Goal: Task Accomplishment & Management: Manage account settings

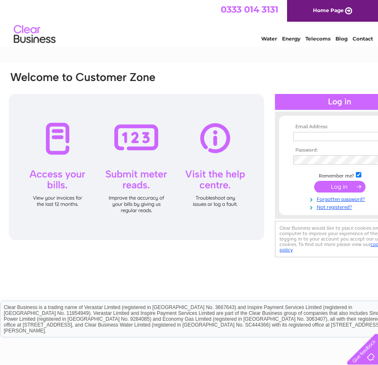
type input "liz.anderson@sky.com"
click at [339, 184] on input "submit" at bounding box center [339, 187] width 51 height 12
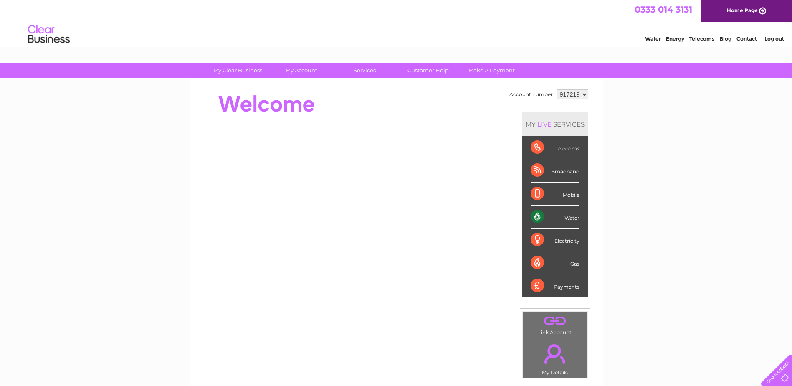
click at [384, 219] on div "Water" at bounding box center [555, 216] width 49 height 23
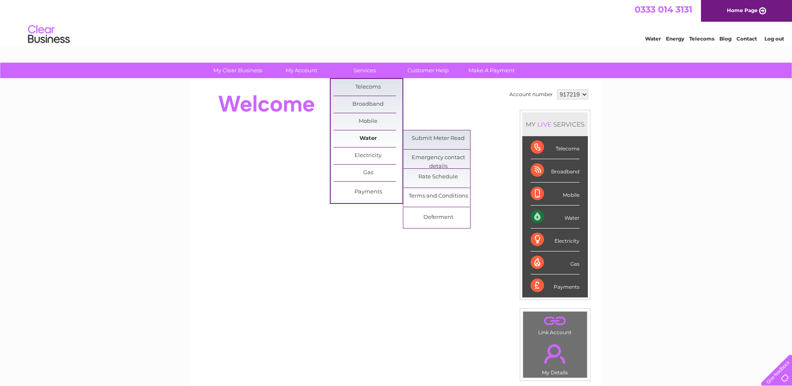
click at [367, 139] on link "Water" at bounding box center [368, 138] width 69 height 17
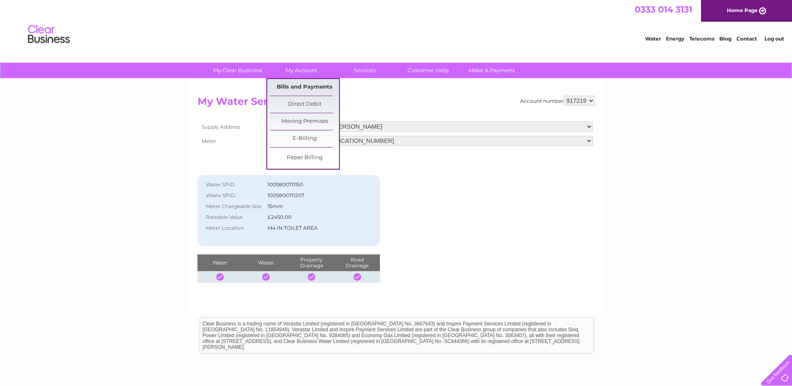
click at [300, 84] on link "Bills and Payments" at bounding box center [304, 87] width 69 height 17
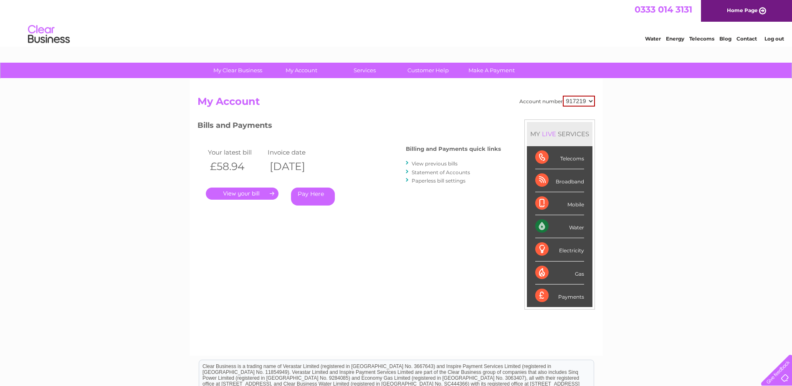
click at [436, 161] on link "View previous bills" at bounding box center [435, 163] width 46 height 6
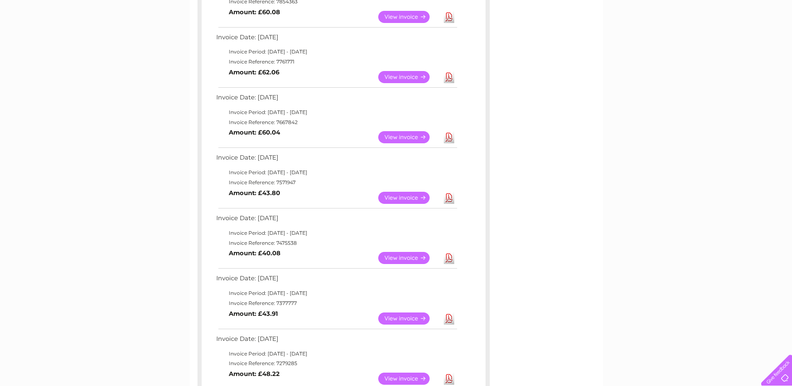
scroll to position [292, 0]
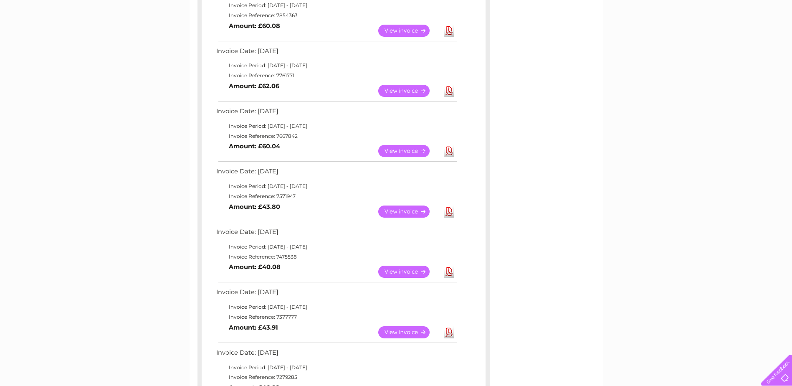
click at [398, 209] on link "View" at bounding box center [408, 211] width 61 height 12
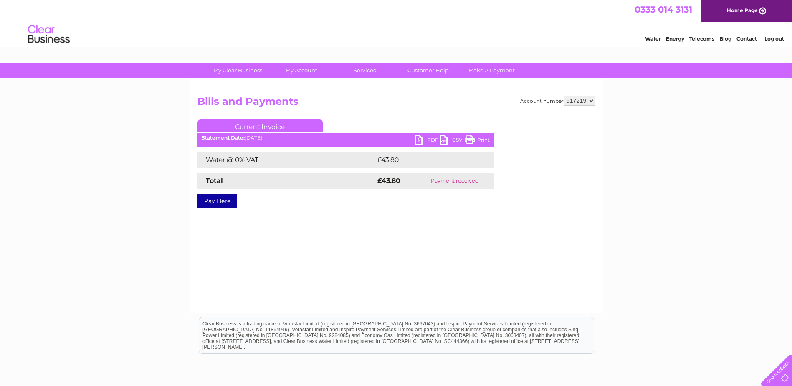
click at [418, 139] on link "PDF" at bounding box center [426, 141] width 25 height 12
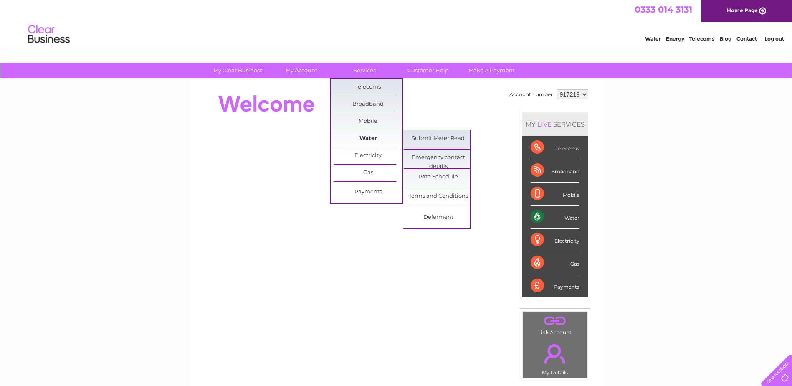
click at [371, 136] on link "Water" at bounding box center [368, 138] width 69 height 17
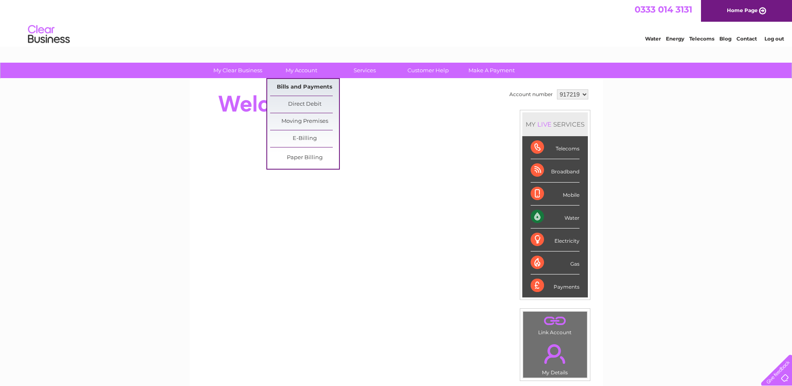
click at [305, 84] on link "Bills and Payments" at bounding box center [304, 87] width 69 height 17
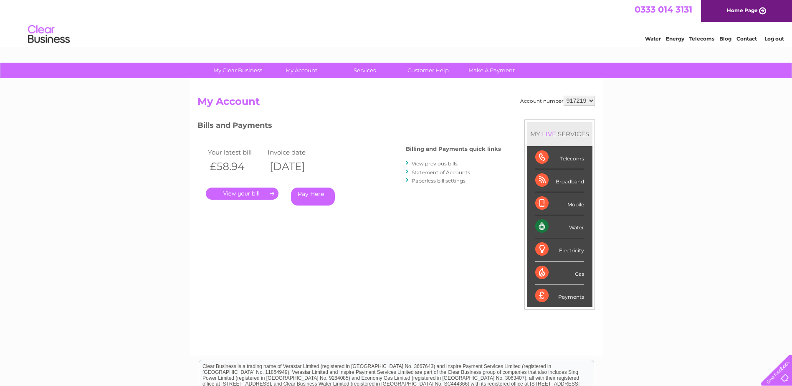
click at [432, 160] on link "View previous bills" at bounding box center [435, 163] width 46 height 6
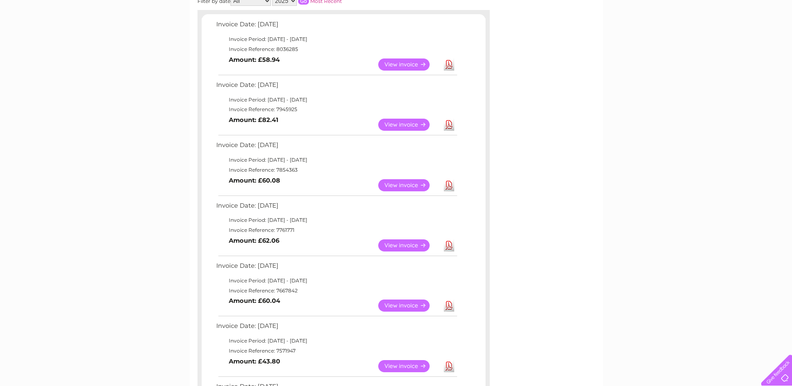
scroll to position [125, 0]
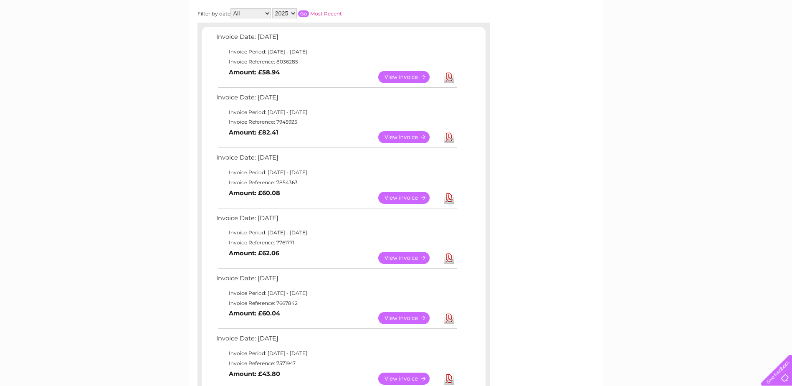
click at [406, 257] on link "View" at bounding box center [408, 258] width 61 height 12
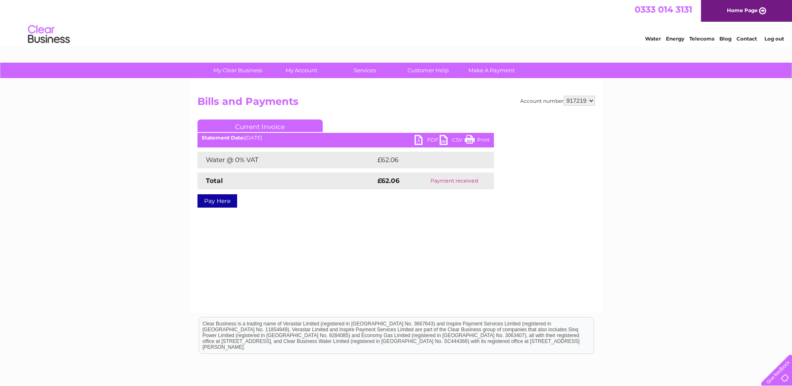
click at [420, 139] on link "PDF" at bounding box center [426, 141] width 25 height 12
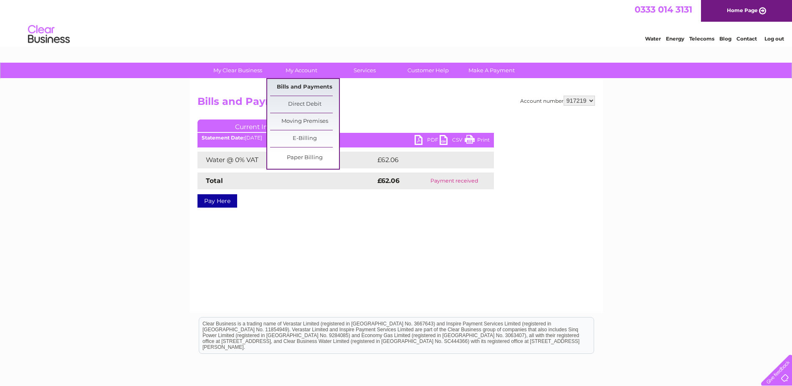
click at [309, 83] on link "Bills and Payments" at bounding box center [304, 87] width 69 height 17
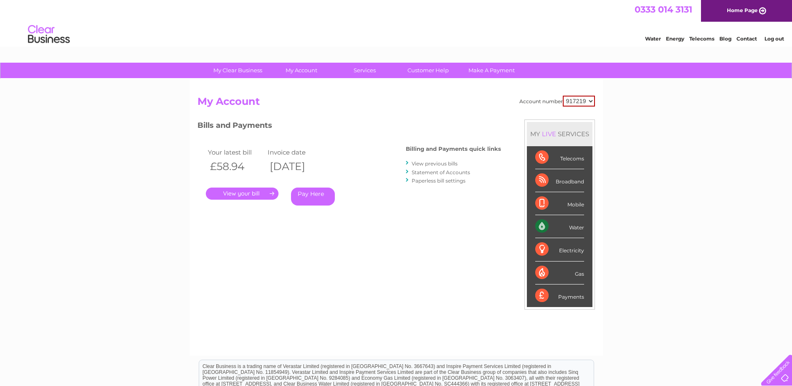
click at [427, 159] on li "View previous bills" at bounding box center [453, 163] width 95 height 8
click at [424, 160] on link "View previous bills" at bounding box center [435, 163] width 46 height 6
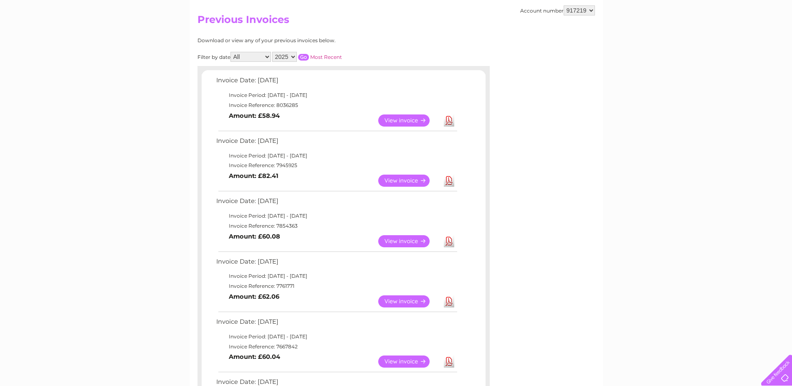
scroll to position [83, 0]
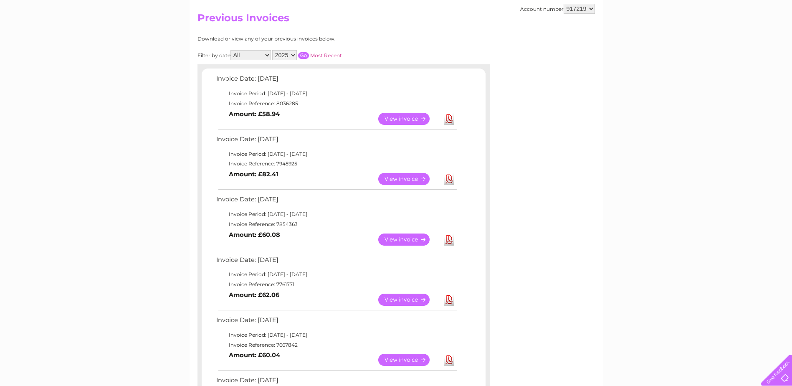
click at [402, 238] on link "View" at bounding box center [408, 239] width 61 height 12
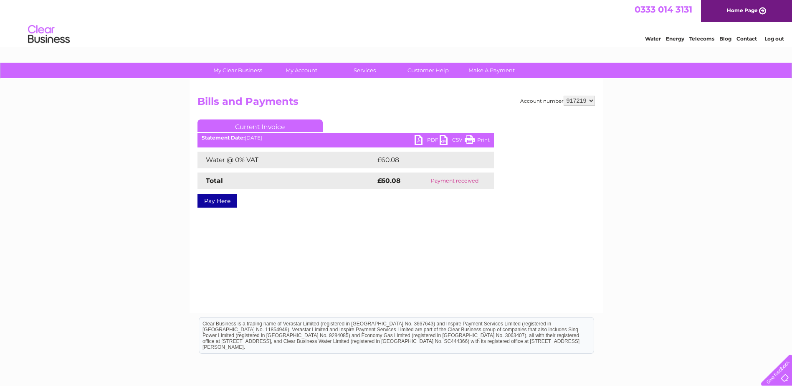
click at [420, 137] on link "PDF" at bounding box center [426, 141] width 25 height 12
click at [418, 136] on link "PDF" at bounding box center [426, 141] width 25 height 12
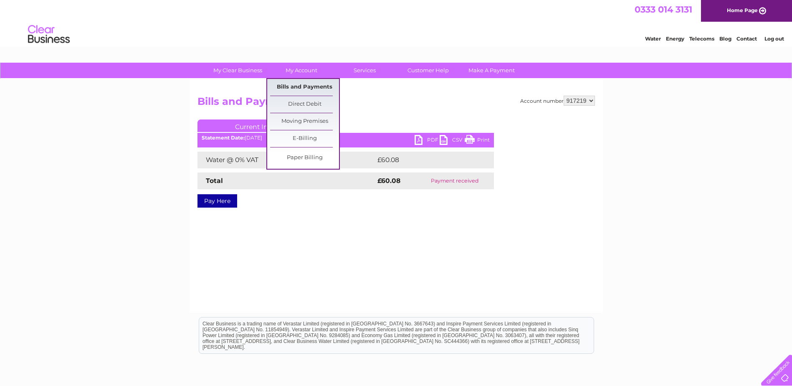
click at [315, 85] on link "Bills and Payments" at bounding box center [304, 87] width 69 height 17
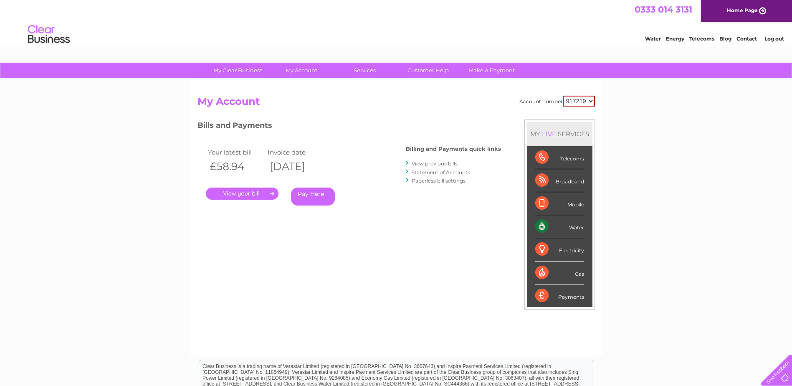
click at [437, 161] on link "View previous bills" at bounding box center [435, 163] width 46 height 6
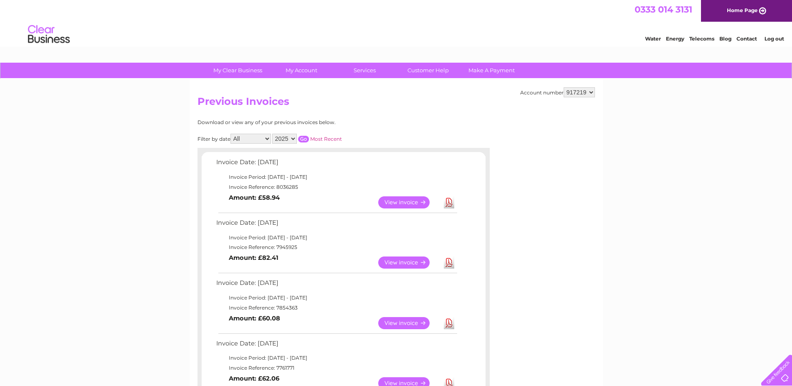
click at [400, 263] on link "View" at bounding box center [408, 262] width 61 height 12
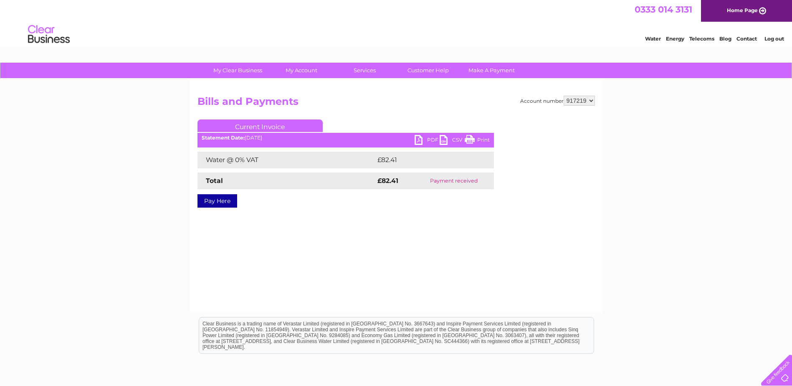
click at [433, 136] on link "PDF" at bounding box center [426, 141] width 25 height 12
